Goal: Task Accomplishment & Management: Manage account settings

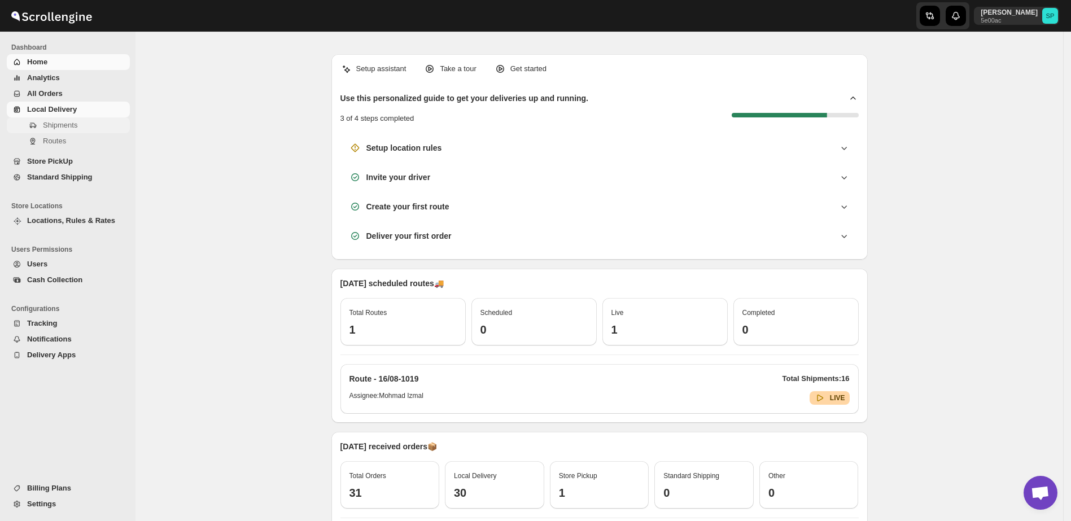
click at [54, 128] on span "Shipments" at bounding box center [60, 125] width 34 height 8
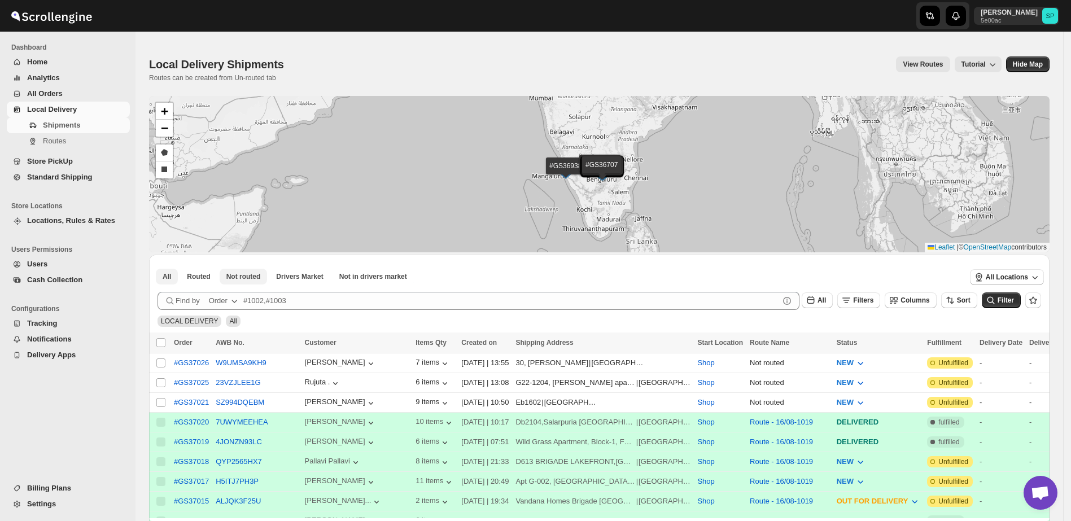
click at [249, 278] on span "Not routed" at bounding box center [243, 276] width 34 height 9
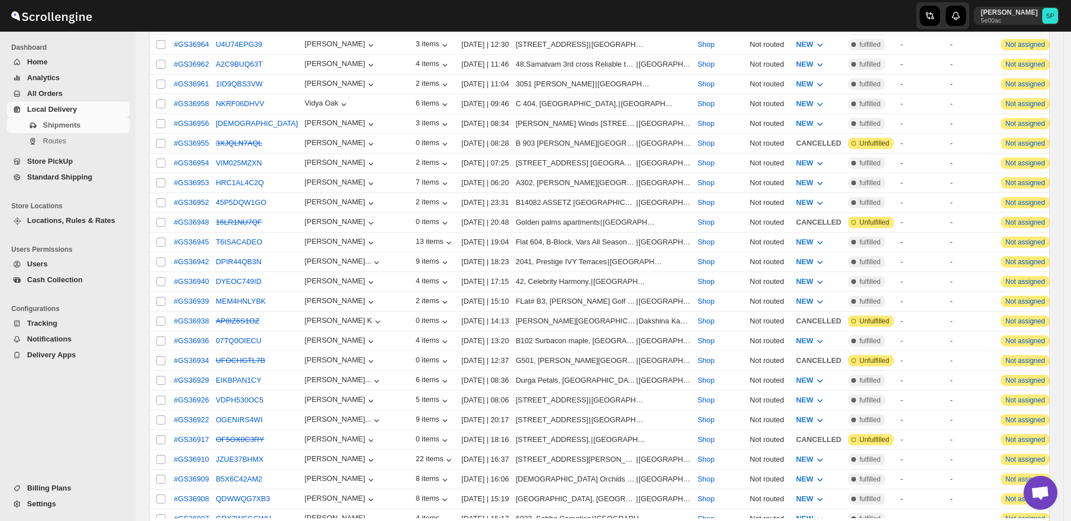
scroll to position [212, 0]
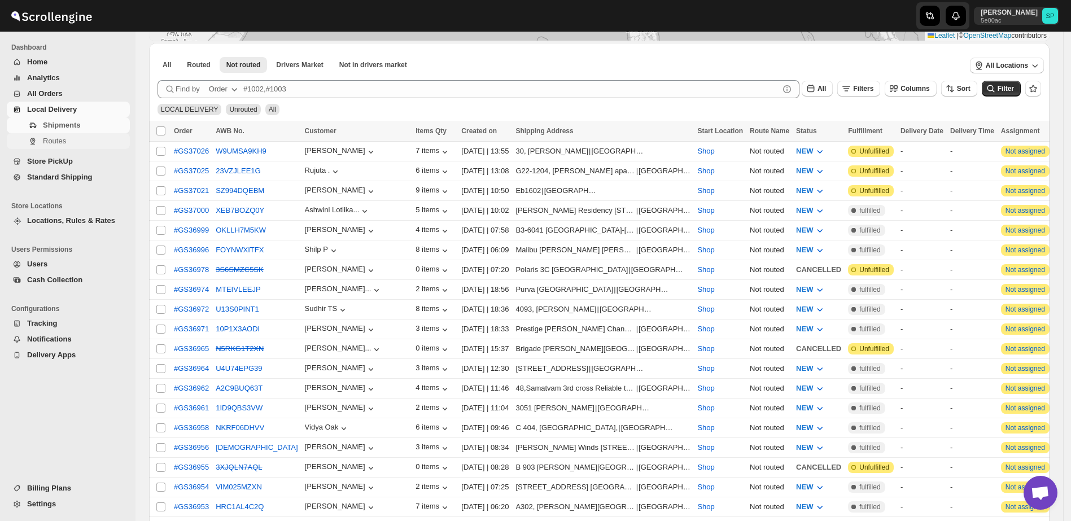
click at [65, 137] on span "Routes" at bounding box center [85, 141] width 85 height 11
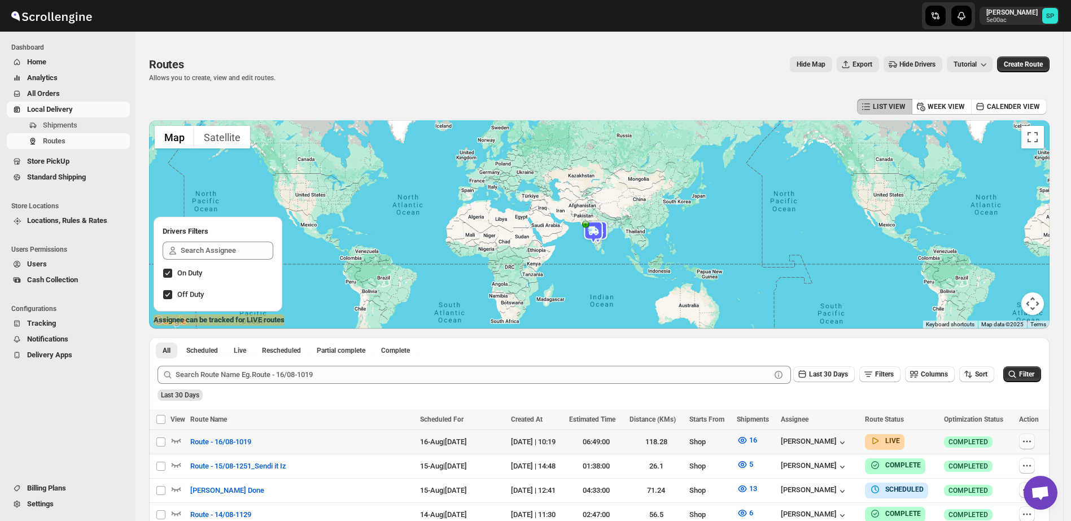
click at [1030, 442] on icon "button" at bounding box center [1026, 441] width 11 height 11
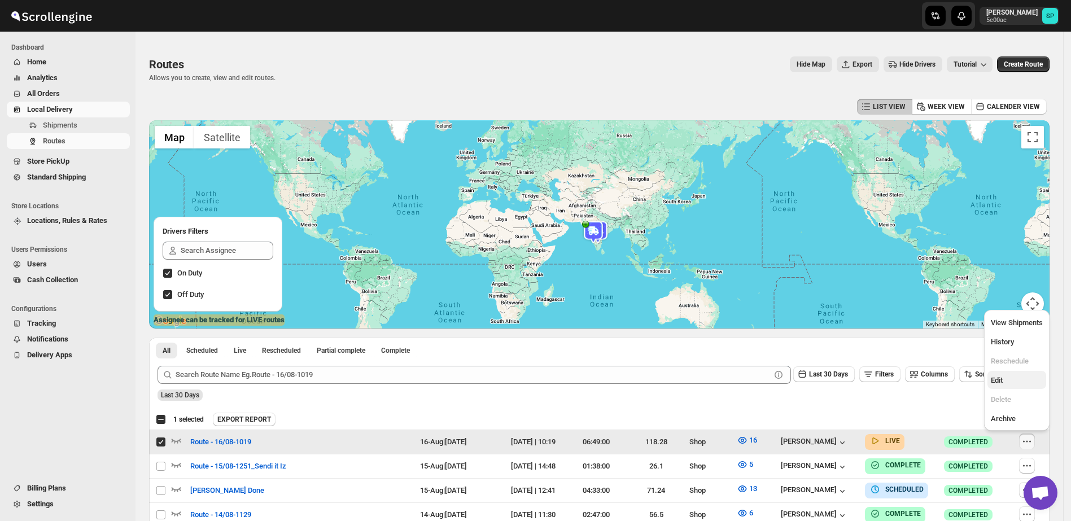
click at [1007, 379] on span "Edit" at bounding box center [1017, 380] width 52 height 11
checkbox input "false"
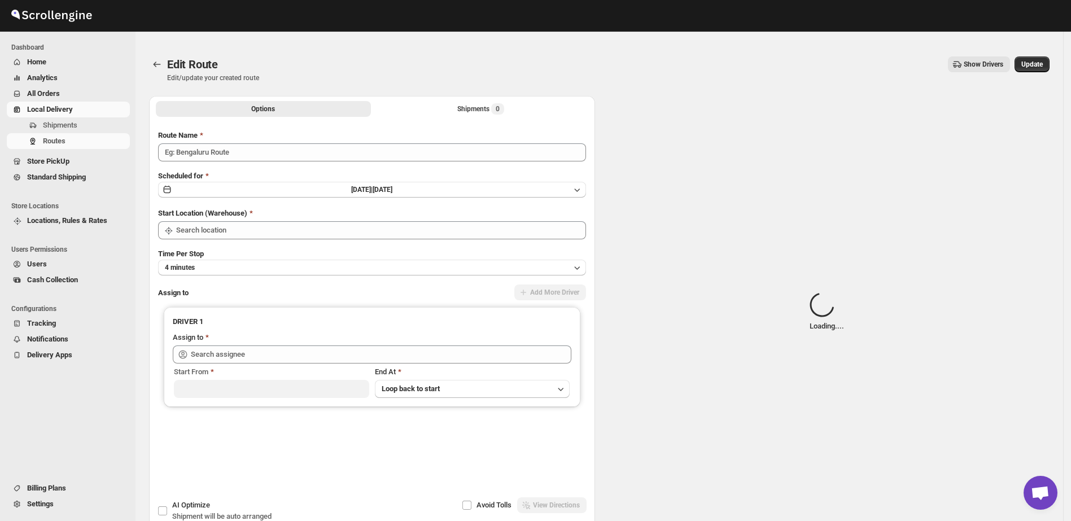
type input "Route - 16/08-1019"
type input "Shop"
type input "[PERSON_NAME] ([EMAIL_ADDRESS][DOMAIN_NAME])"
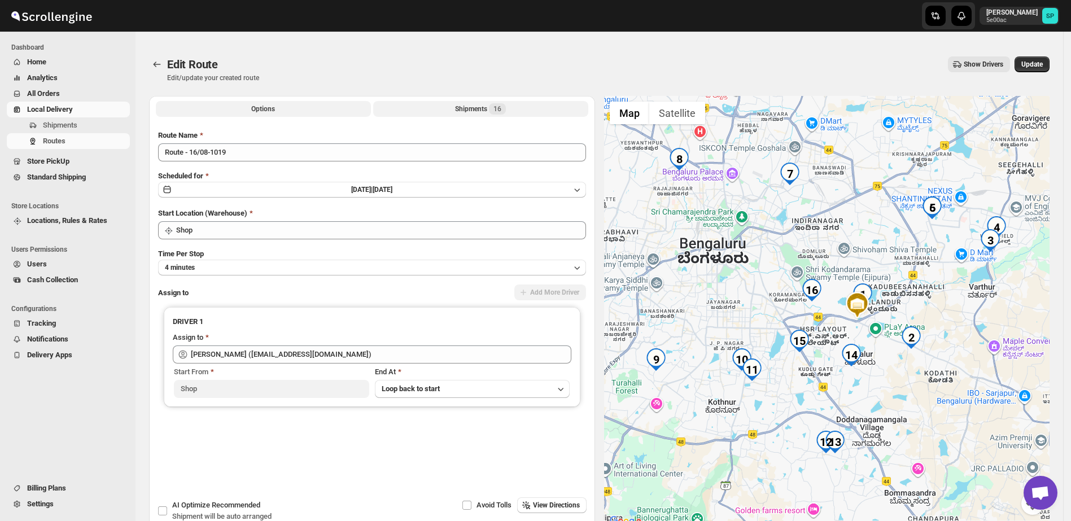
click at [506, 107] on span "16" at bounding box center [497, 108] width 17 height 11
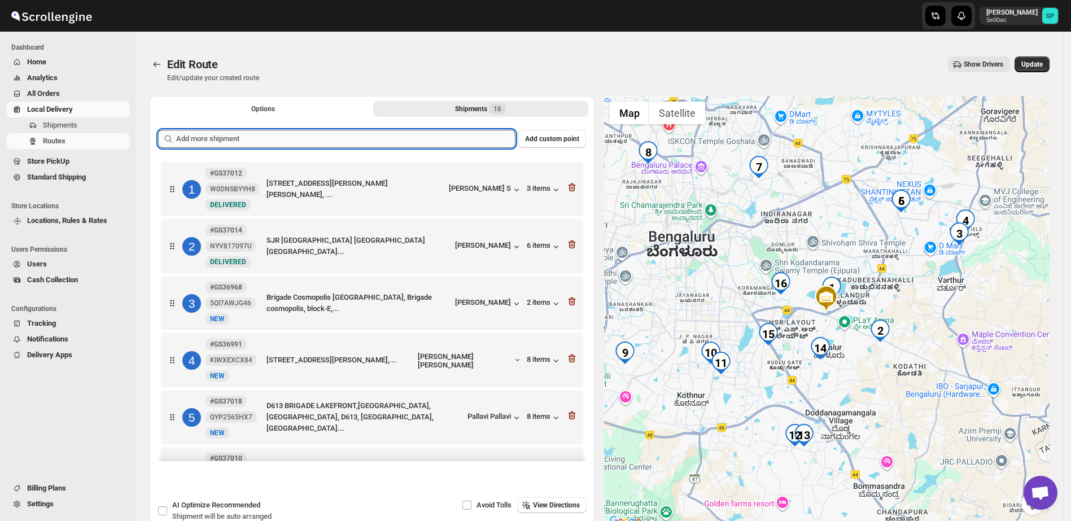
click at [352, 143] on input "text" at bounding box center [345, 139] width 339 height 18
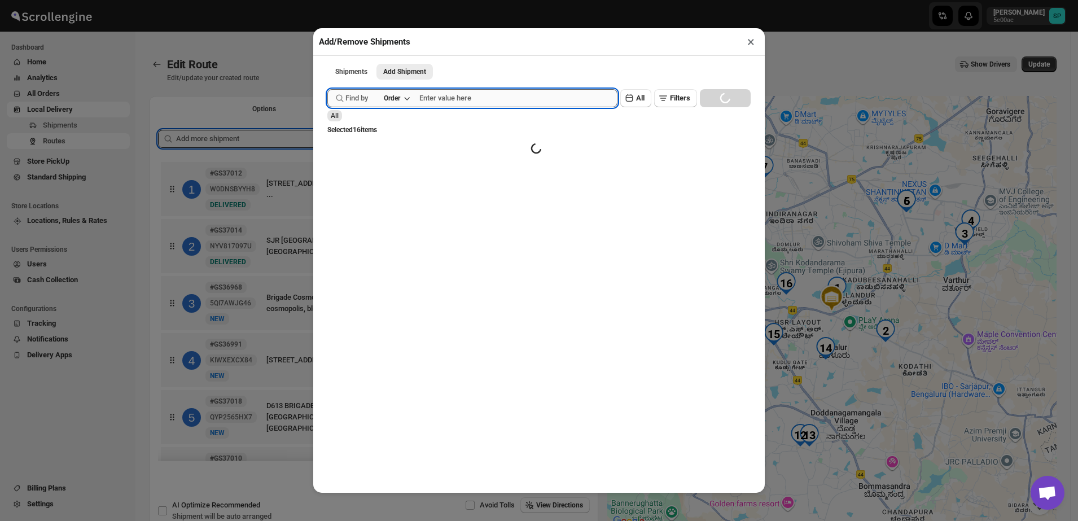
click at [438, 100] on input "text" at bounding box center [518, 98] width 198 height 18
paste input "37012"
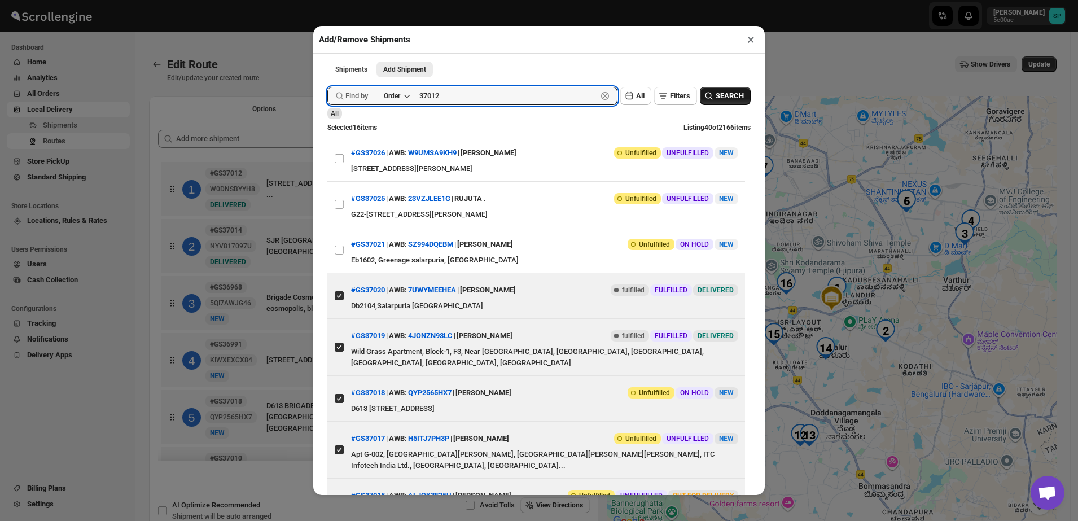
type input "37012"
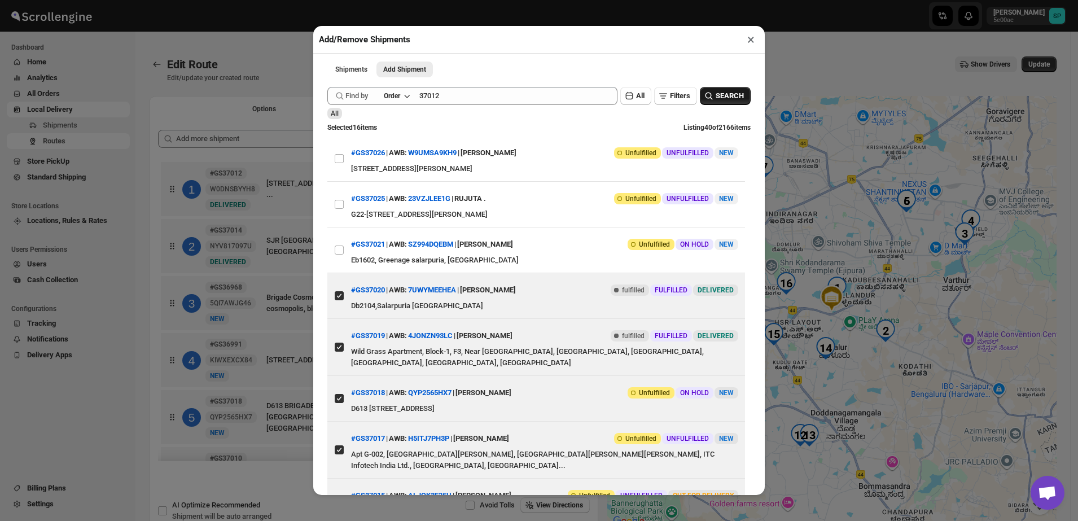
click at [716, 93] on span "SEARCH" at bounding box center [730, 95] width 28 height 11
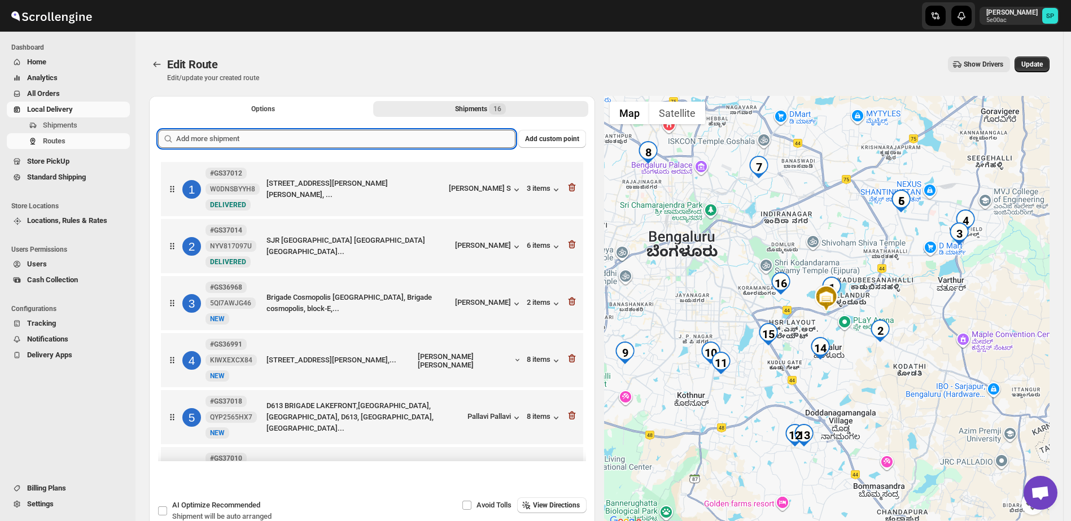
click at [386, 140] on input "text" at bounding box center [345, 139] width 339 height 18
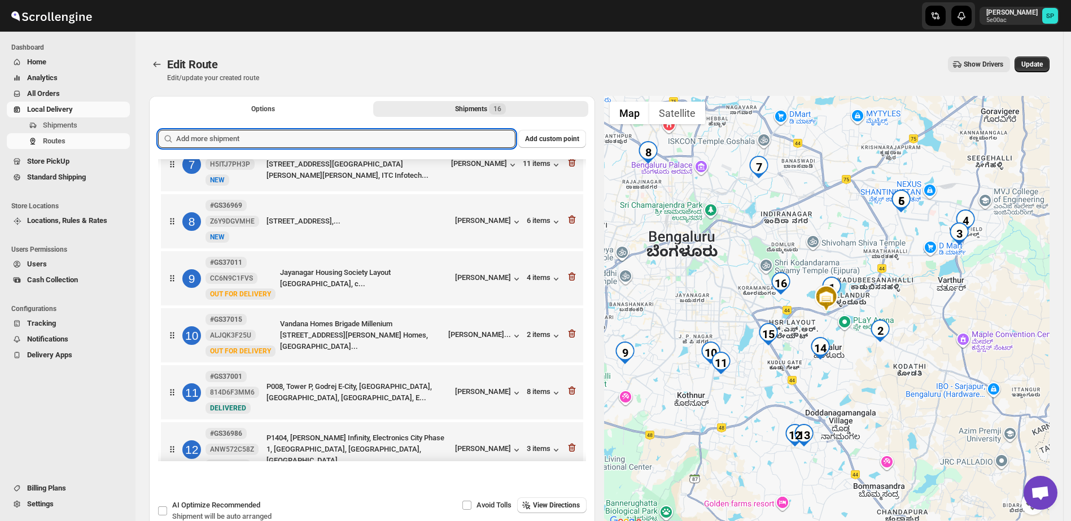
scroll to position [334, 0]
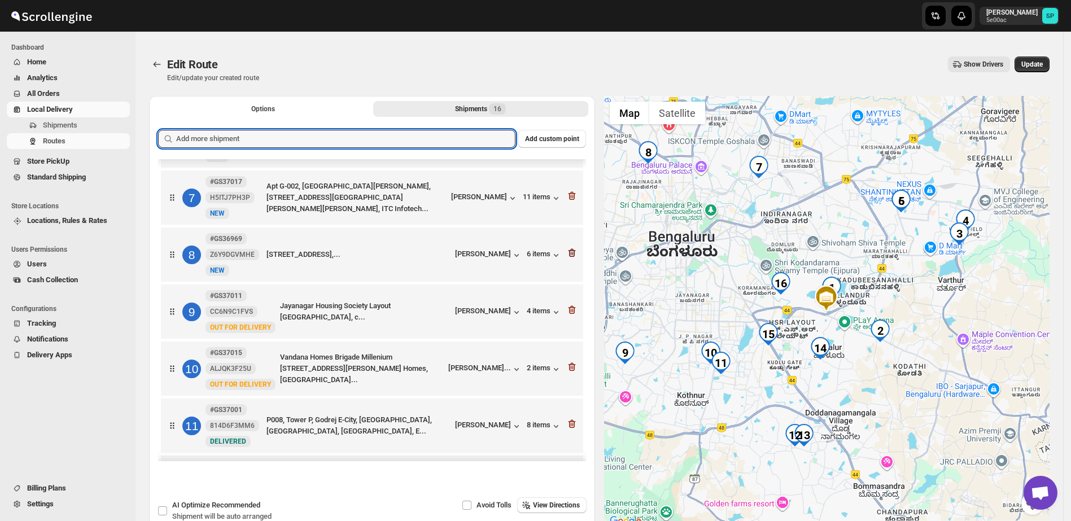
click at [568, 256] on icon "button" at bounding box center [571, 253] width 7 height 8
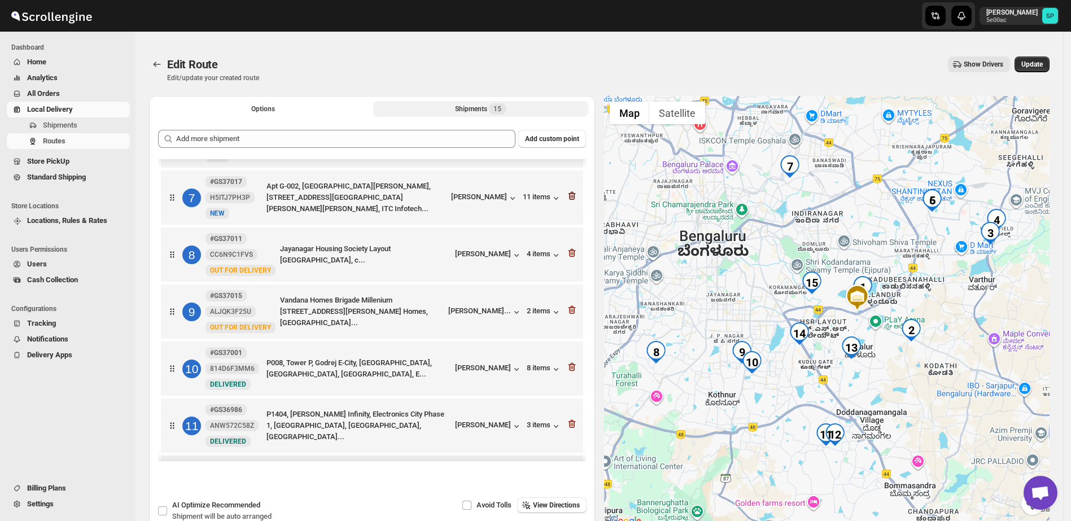
click at [568, 199] on icon "button" at bounding box center [571, 195] width 11 height 11
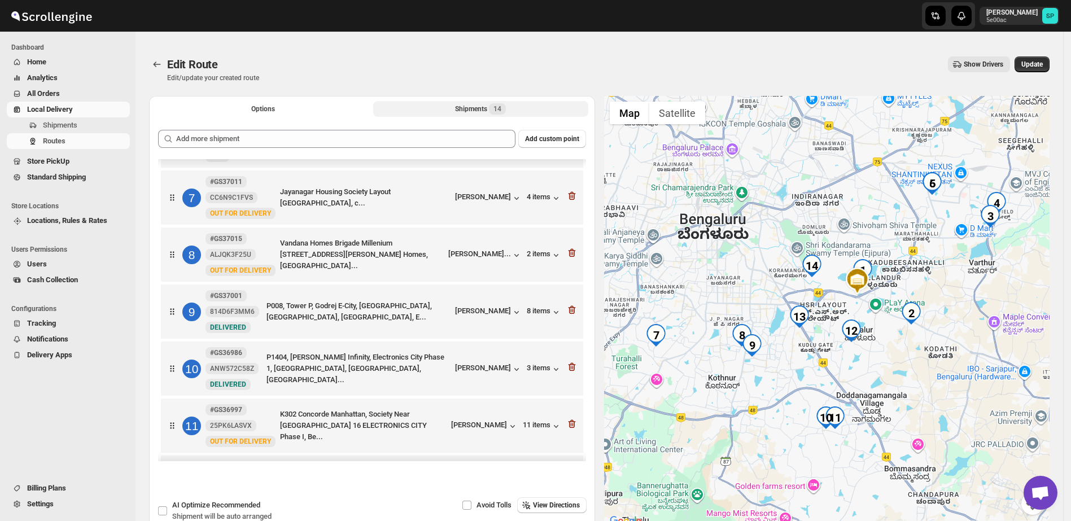
scroll to position [263, 0]
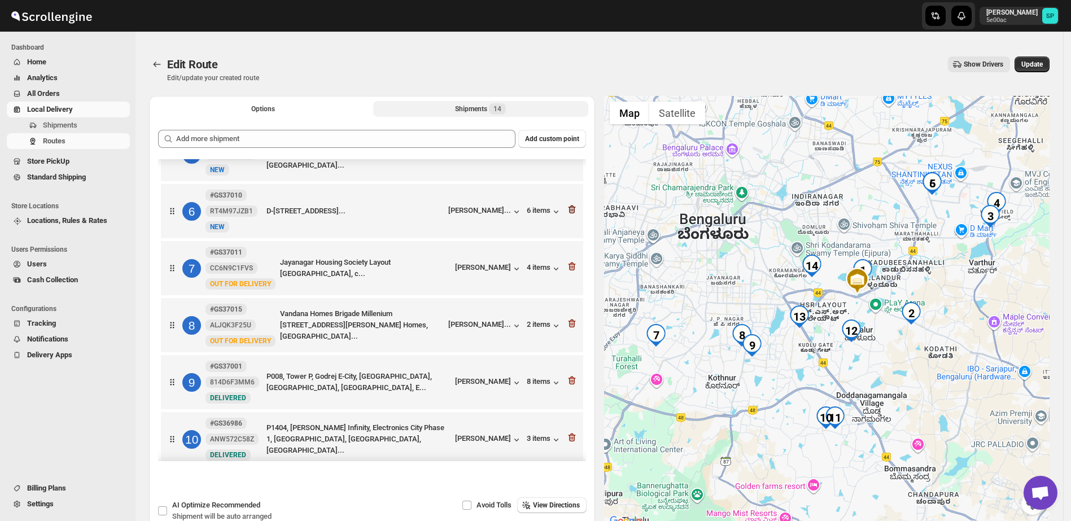
click at [566, 213] on icon "button" at bounding box center [571, 209] width 11 height 11
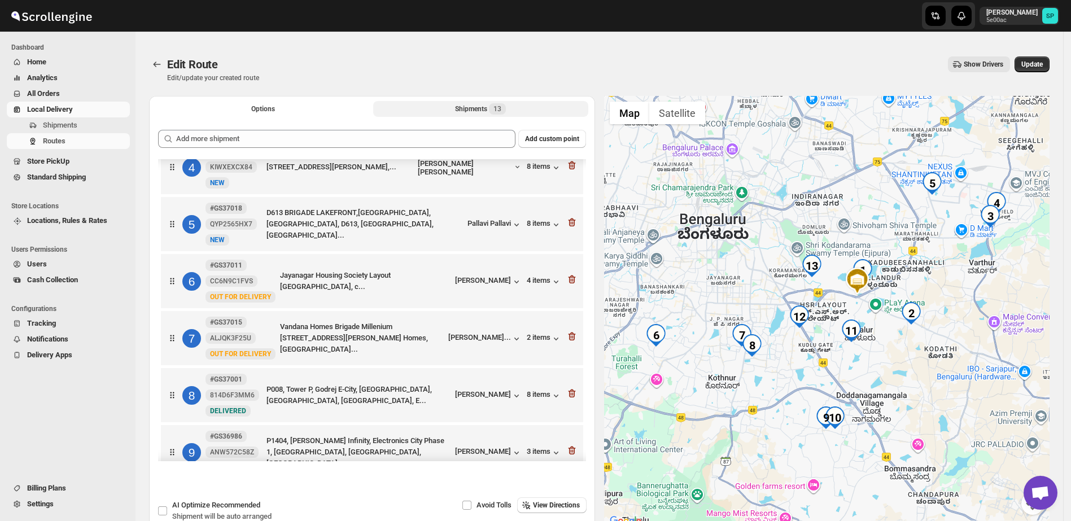
scroll to position [193, 0]
click at [570, 223] on icon "button" at bounding box center [571, 222] width 11 height 11
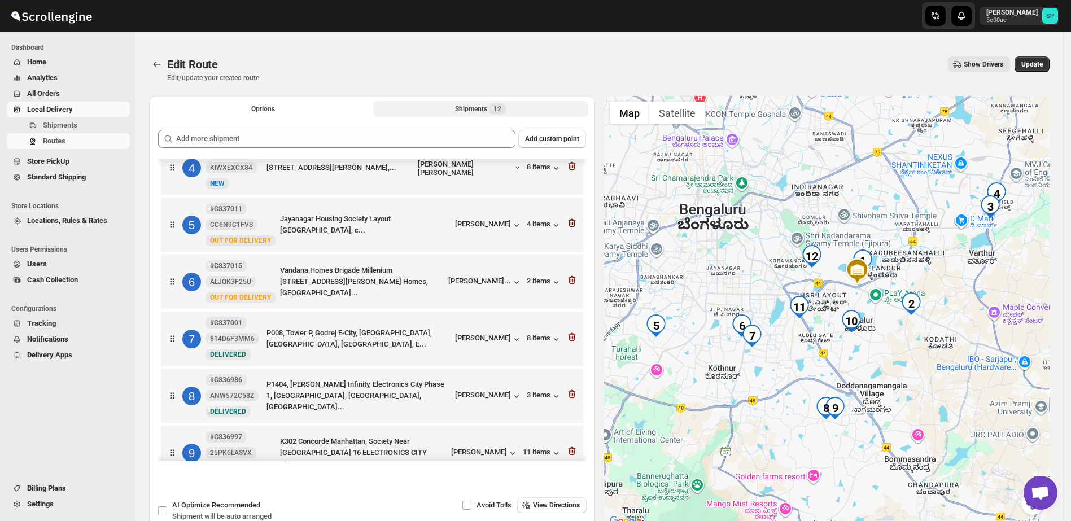
scroll to position [122, 0]
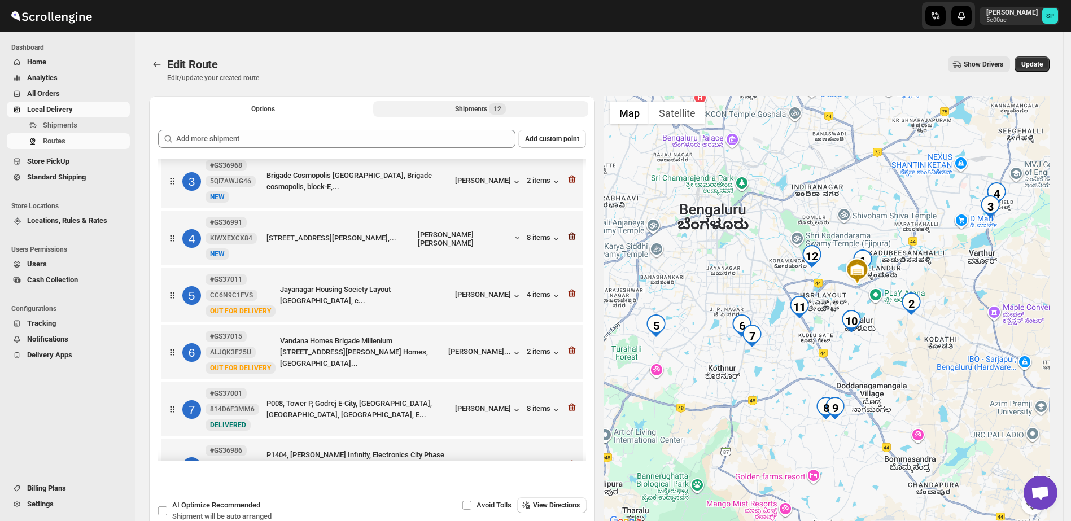
click at [571, 238] on icon "button" at bounding box center [571, 237] width 7 height 8
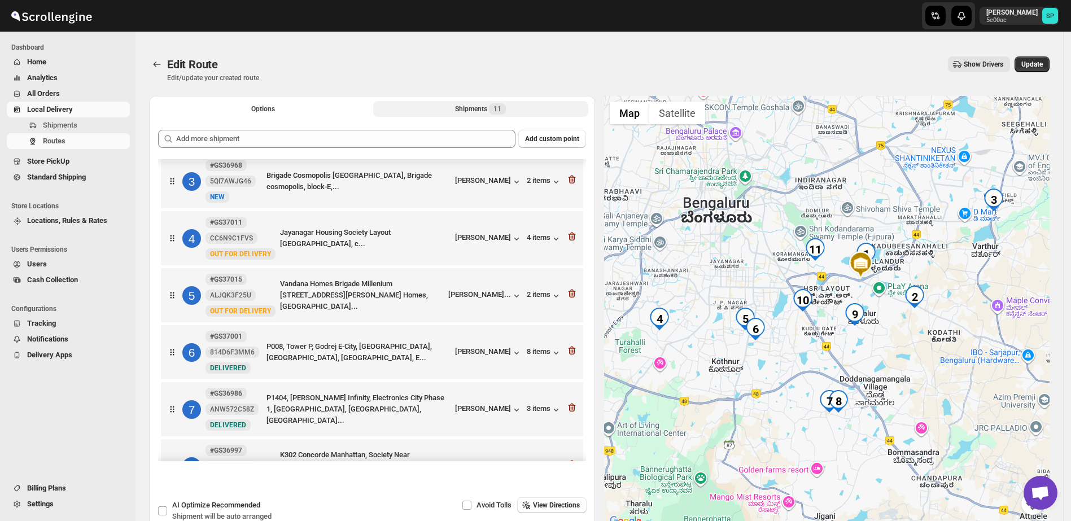
click at [569, 187] on div at bounding box center [571, 181] width 11 height 15
click at [568, 178] on icon "button" at bounding box center [571, 179] width 11 height 11
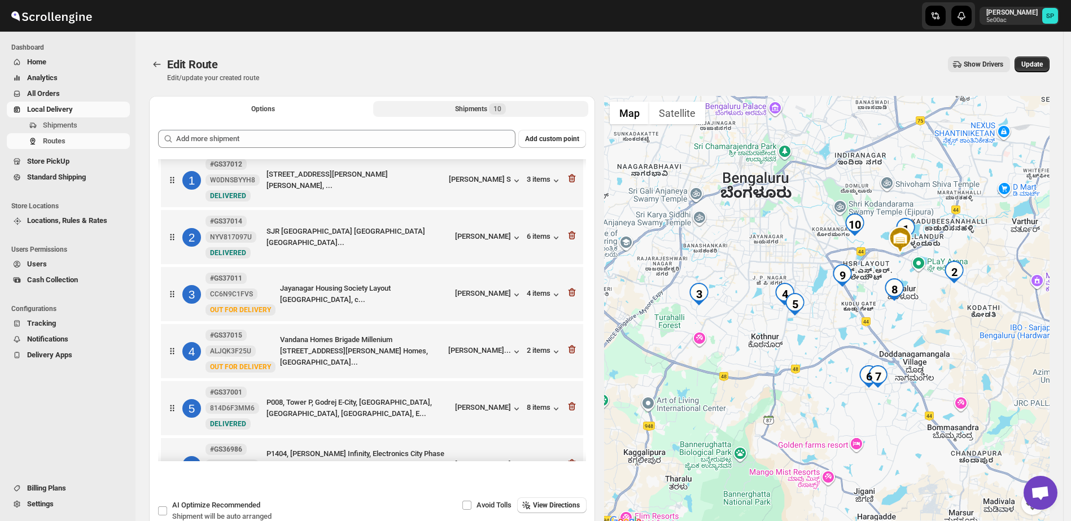
scroll to position [0, 0]
